Goal: Task Accomplishment & Management: Use online tool/utility

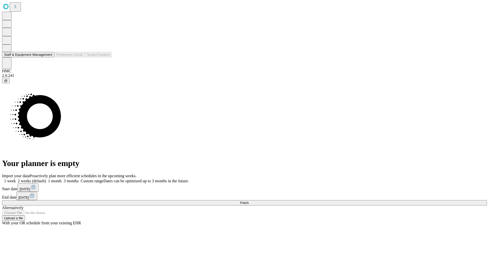
click at [49, 57] on button "Staff & Equipment Management" at bounding box center [28, 54] width 52 height 5
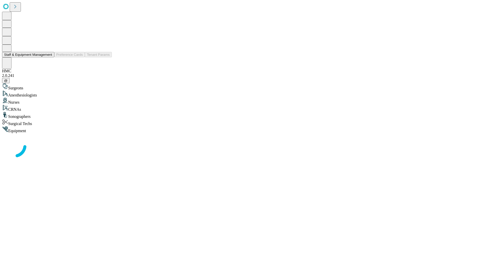
click at [49, 57] on button "Staff & Equipment Management" at bounding box center [28, 54] width 52 height 5
